Goal: Information Seeking & Learning: Learn about a topic

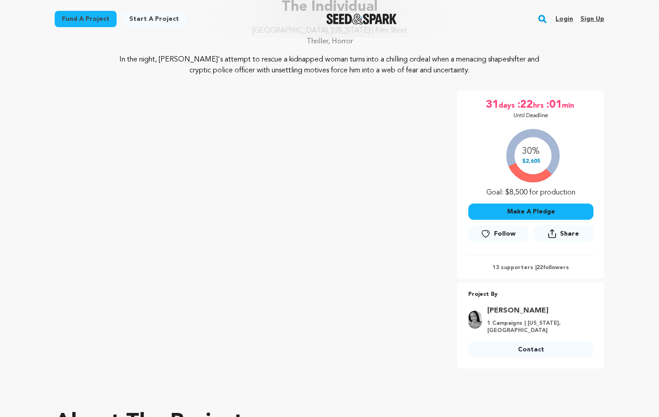
scroll to position [82, 0]
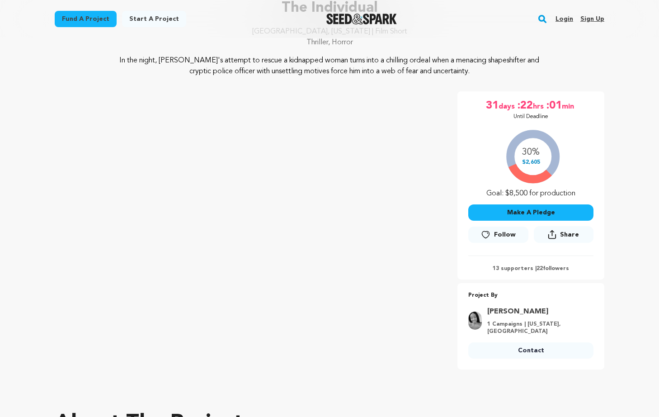
click at [84, 22] on link "Fund a project" at bounding box center [86, 19] width 62 height 16
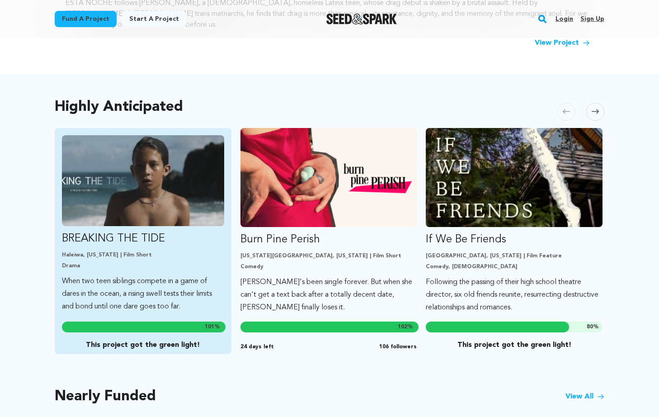
scroll to position [436, 0]
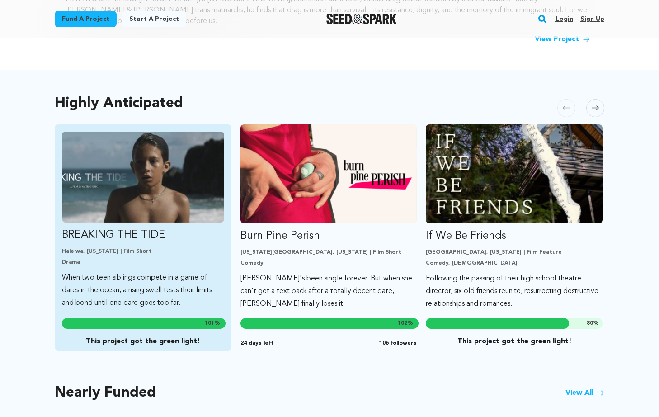
click at [173, 258] on p "Drama" at bounding box center [143, 261] width 162 height 7
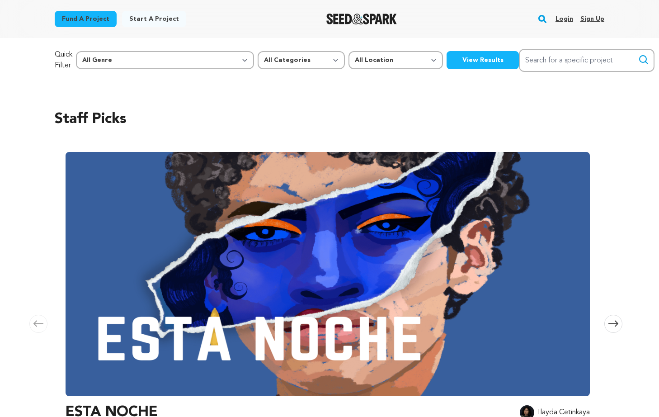
scroll to position [436, 0]
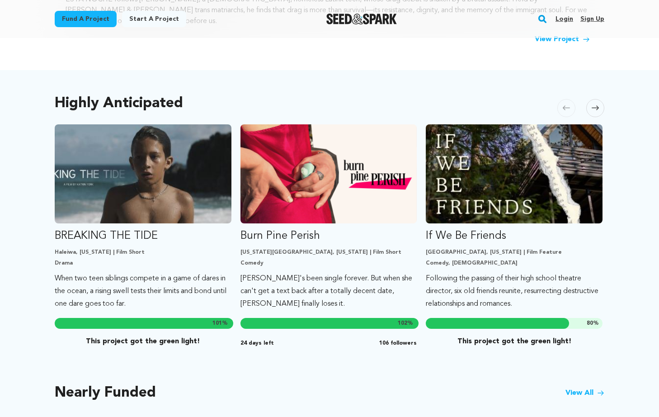
click at [591, 106] on icon at bounding box center [594, 108] width 7 height 5
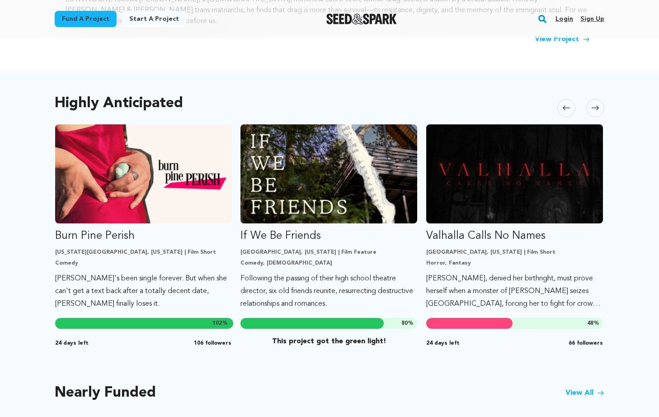
click at [591, 106] on icon at bounding box center [594, 108] width 7 height 5
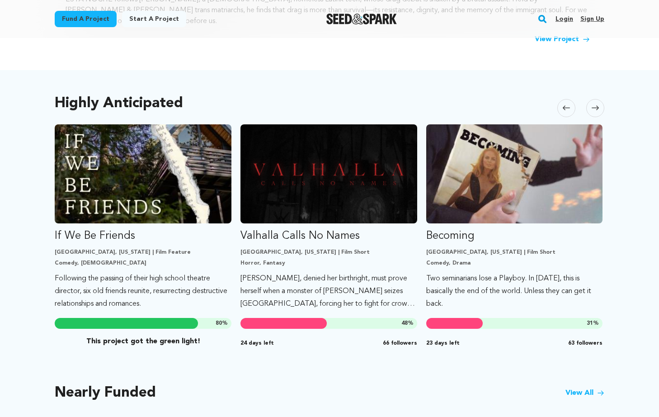
click at [591, 106] on icon at bounding box center [594, 108] width 7 height 5
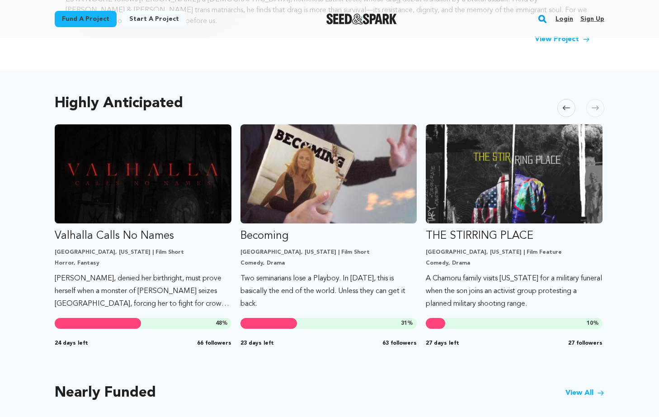
click at [591, 106] on icon at bounding box center [594, 108] width 7 height 5
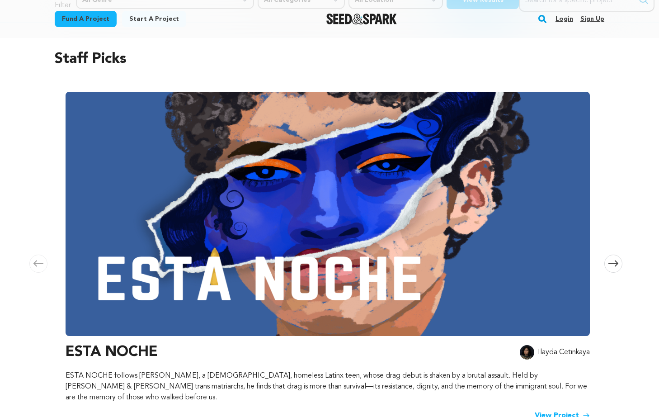
scroll to position [59, 0]
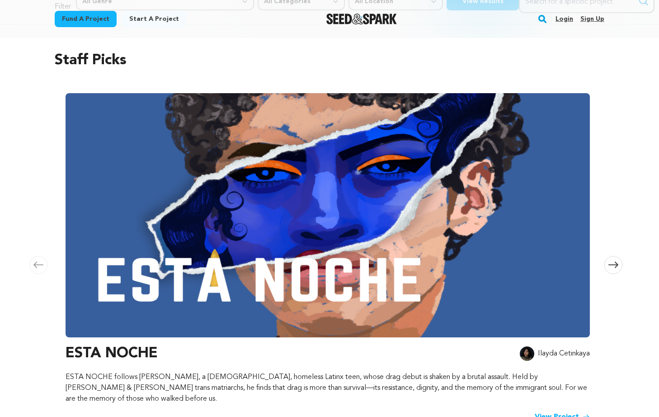
click at [615, 263] on span at bounding box center [613, 265] width 18 height 18
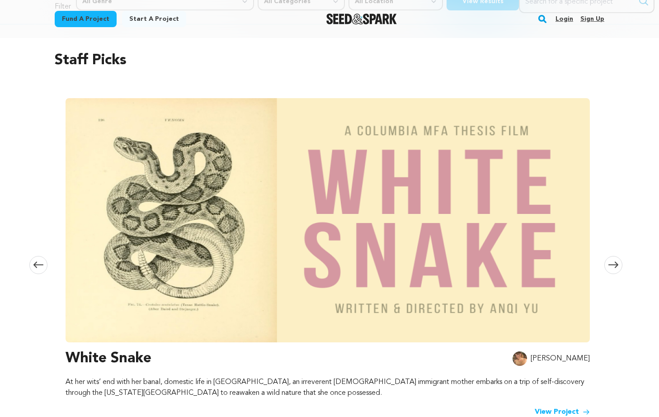
click at [615, 263] on span at bounding box center [613, 265] width 18 height 18
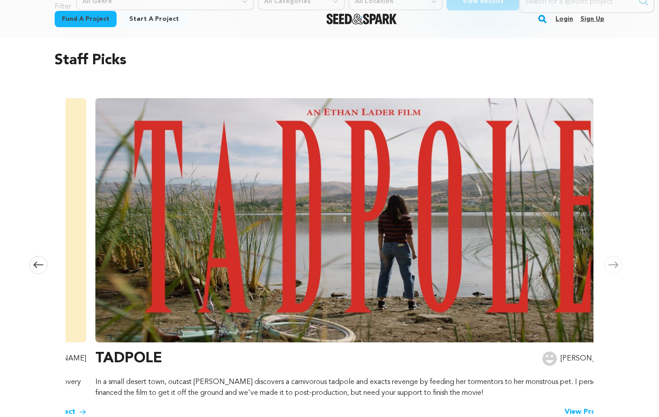
scroll to position [0, 1066]
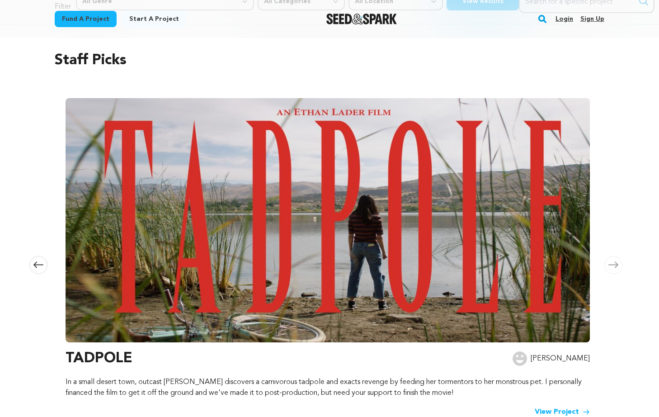
click at [615, 263] on span at bounding box center [613, 265] width 18 height 18
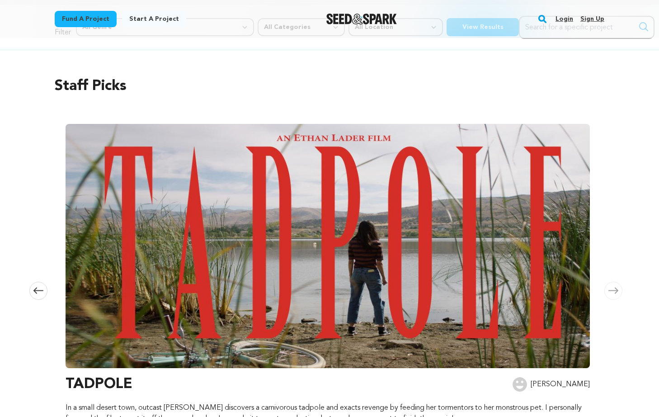
scroll to position [0, 0]
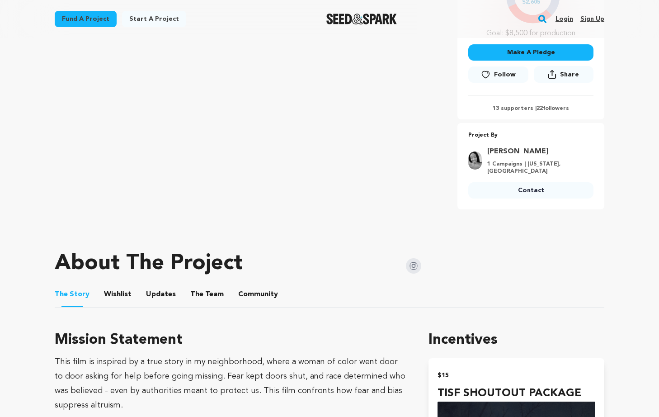
scroll to position [373, 0]
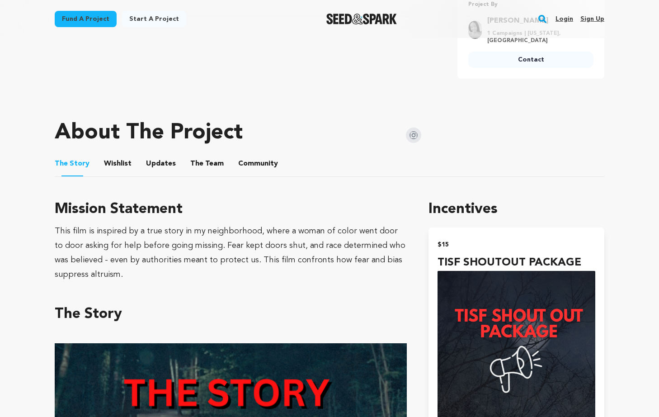
click at [210, 155] on button "The Team" at bounding box center [207, 166] width 22 height 22
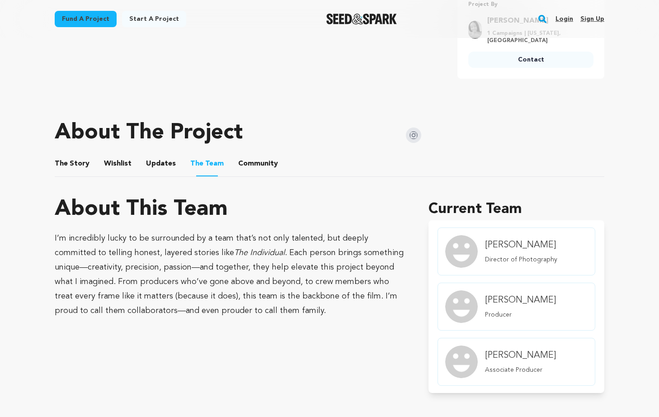
click at [263, 167] on button "Community" at bounding box center [258, 166] width 22 height 22
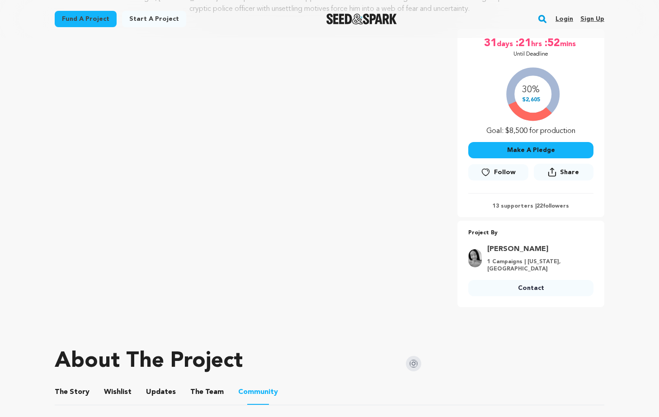
scroll to position [66, 0]
